Goal: Task Accomplishment & Management: Manage account settings

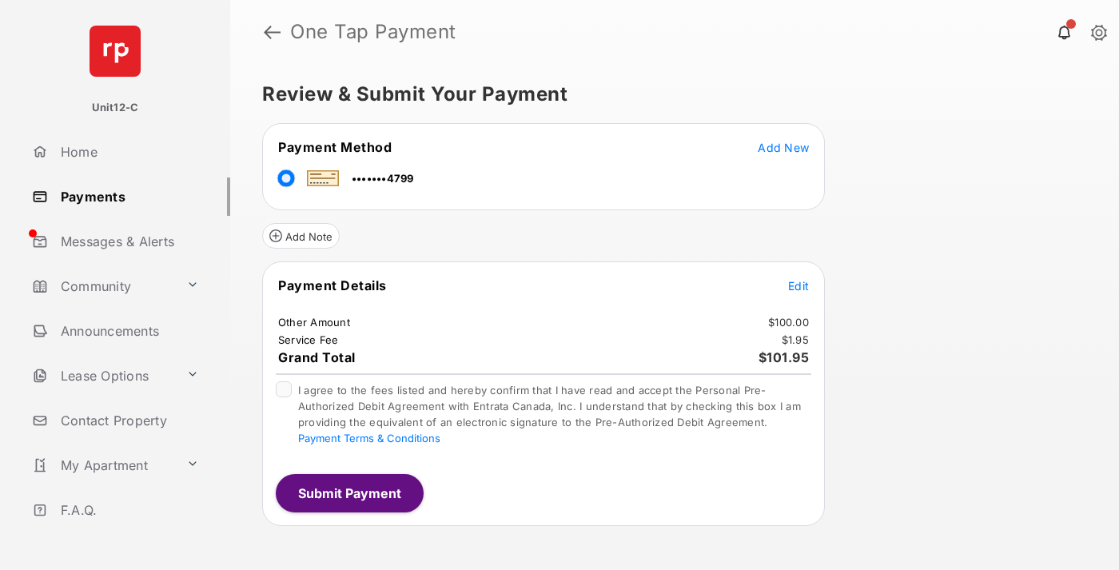
click at [798, 285] on span "Edit" at bounding box center [798, 286] width 21 height 14
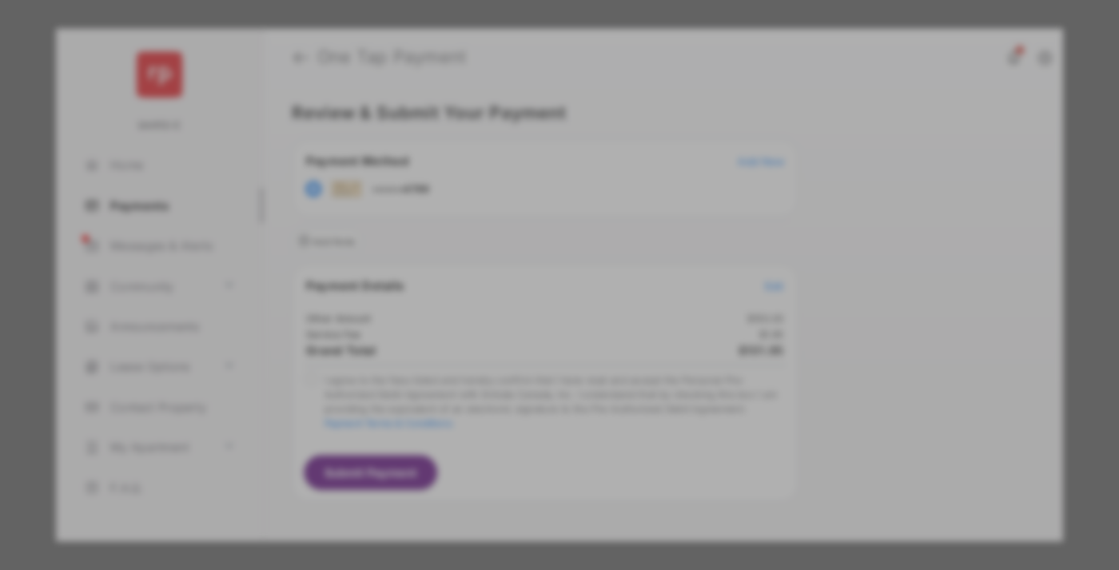
click at [505, 410] on button "Save" at bounding box center [505, 423] width 80 height 38
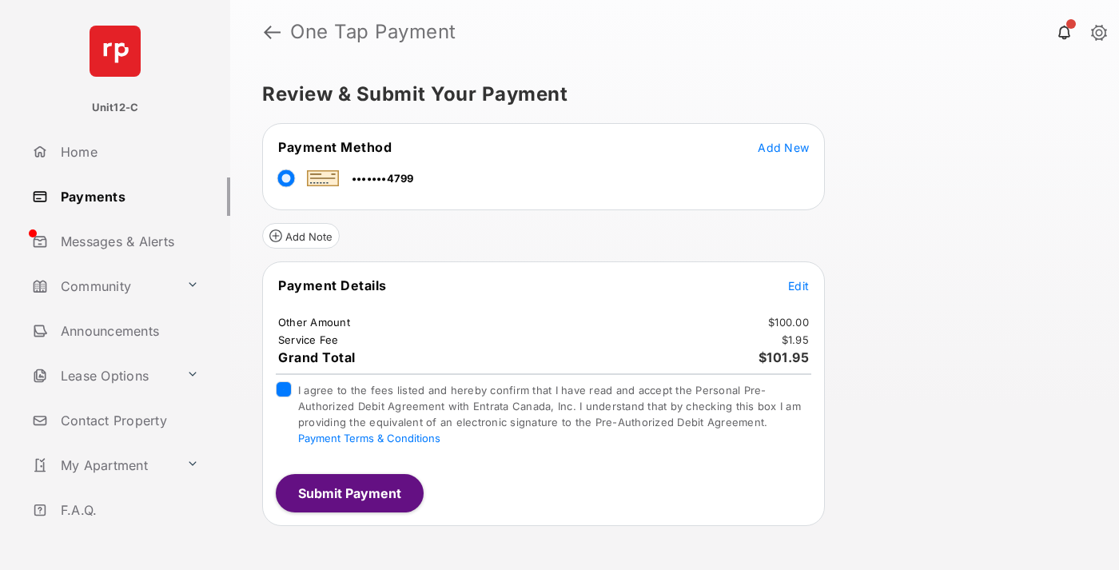
click at [348, 492] on button "Submit Payment" at bounding box center [350, 493] width 148 height 38
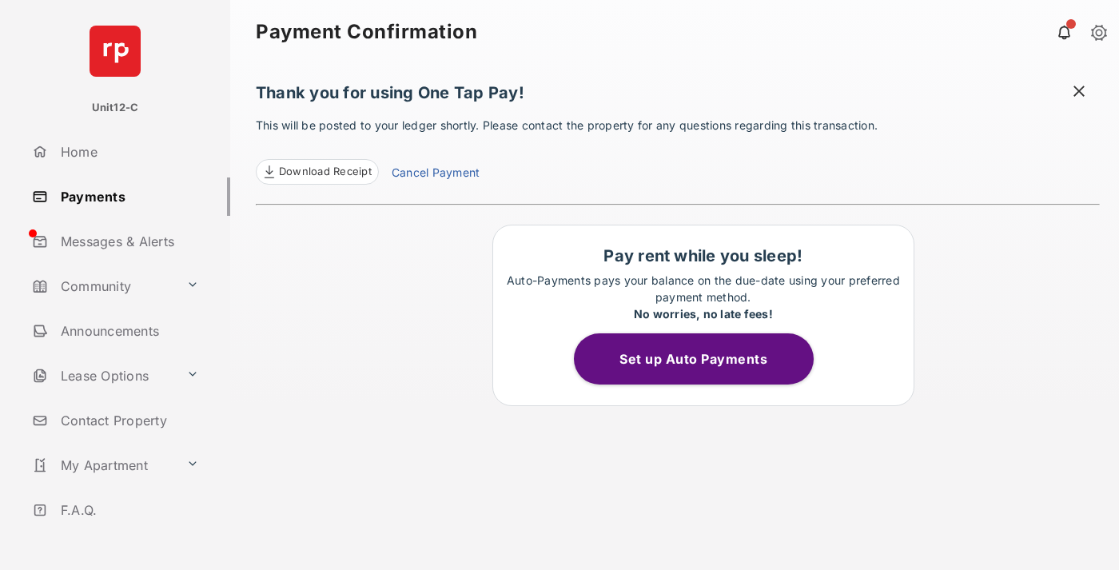
click at [1079, 93] on span at bounding box center [1079, 93] width 16 height 20
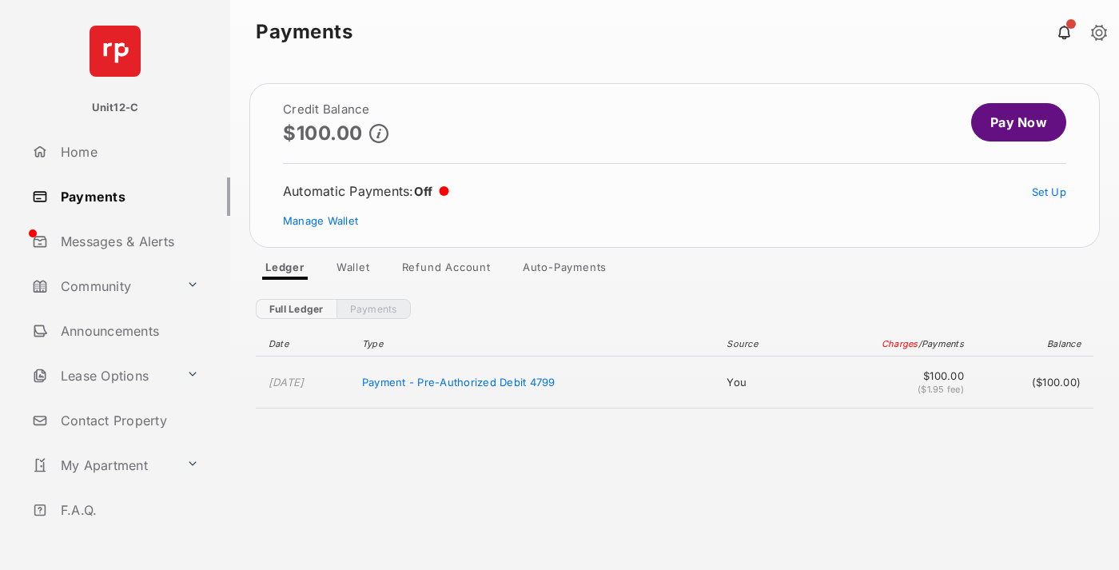
click at [321, 221] on link "Manage Wallet" at bounding box center [320, 220] width 75 height 13
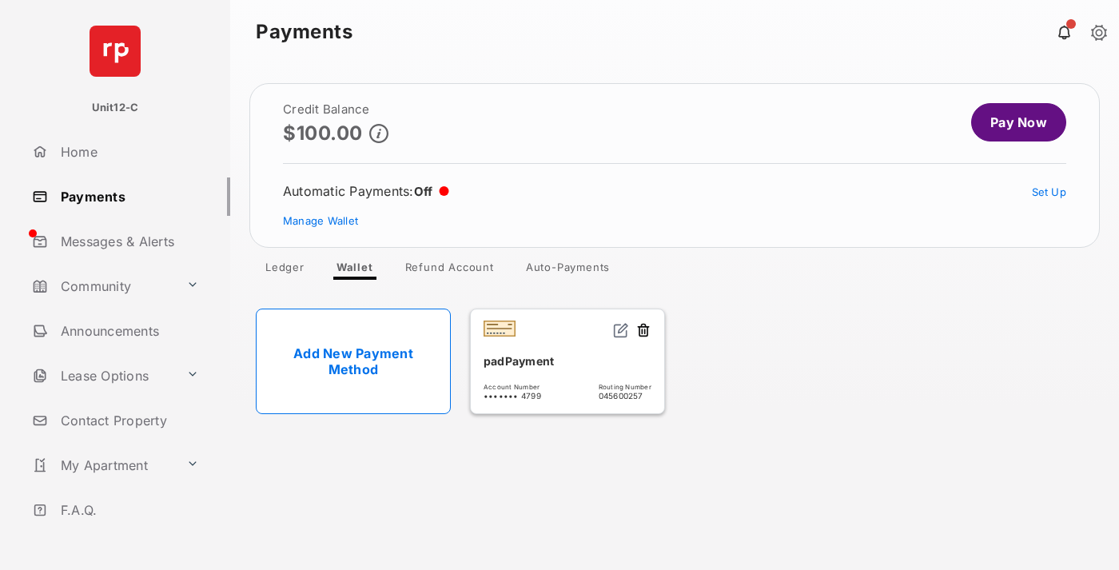
click at [643, 331] on button at bounding box center [643, 331] width 16 height 18
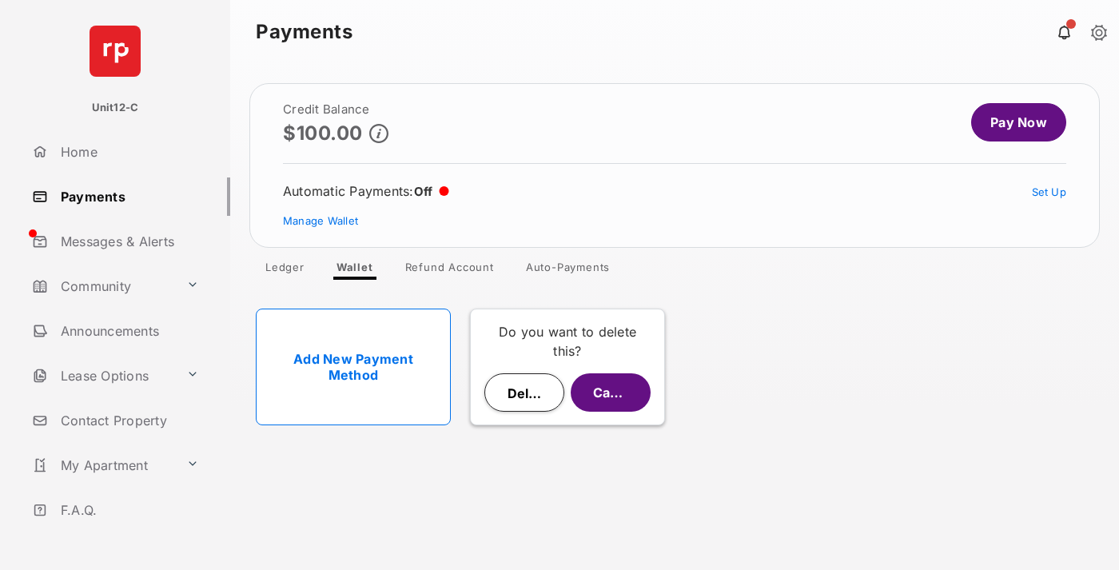
click at [524, 392] on button "Delete" at bounding box center [524, 392] width 80 height 38
